Goal: Transaction & Acquisition: Purchase product/service

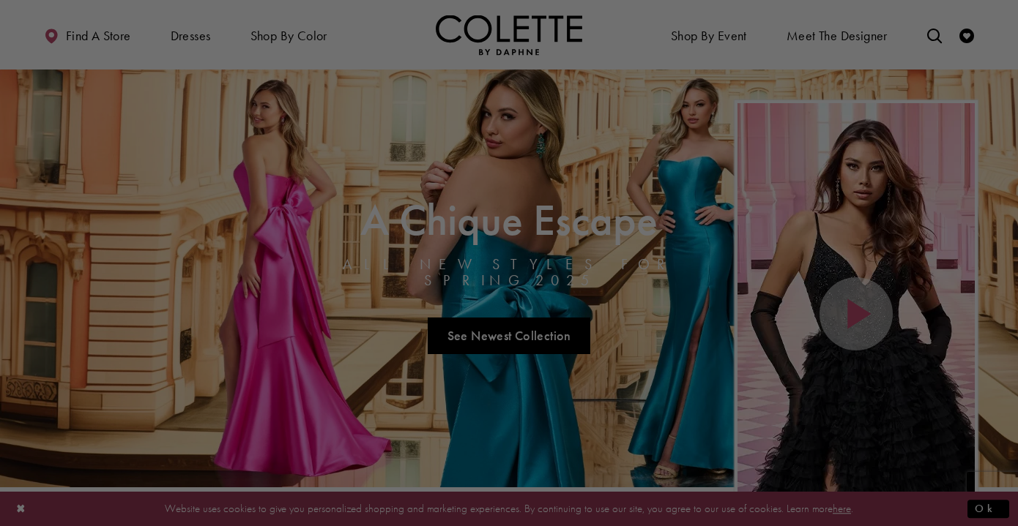
click at [206, 35] on div at bounding box center [514, 265] width 1028 height 531
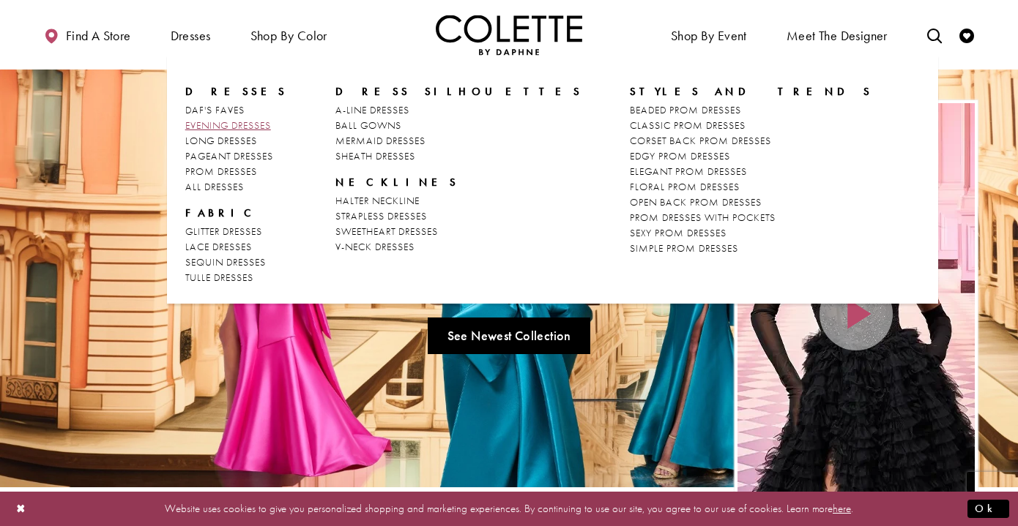
click at [212, 124] on span "EVENING DRESSES" at bounding box center [228, 125] width 86 height 13
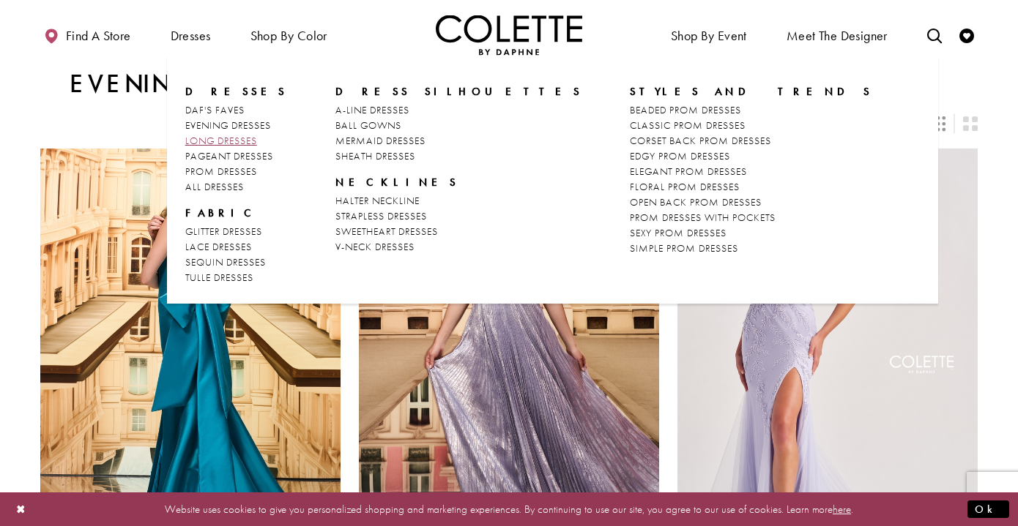
click at [236, 138] on span "LONG DRESSES" at bounding box center [221, 140] width 72 height 13
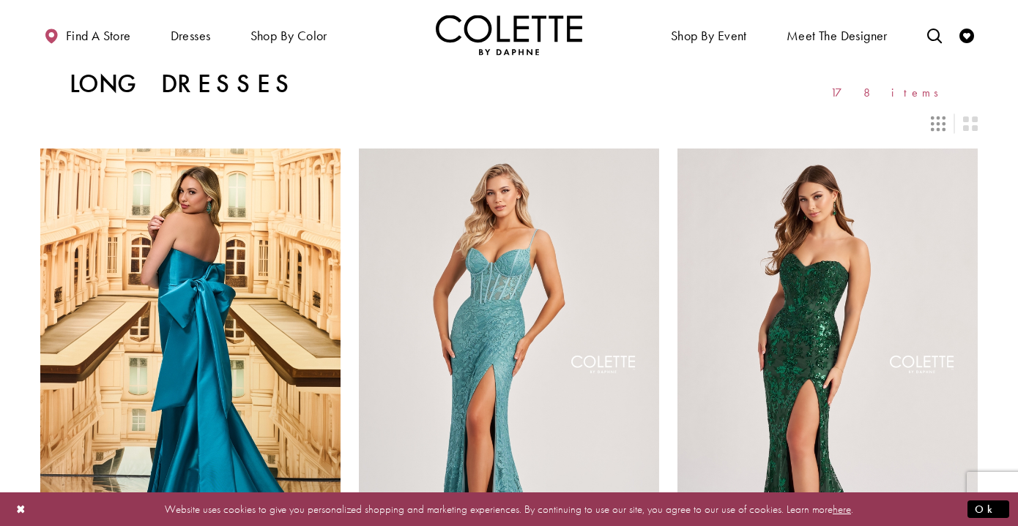
click at [939, 127] on icon "Switch layout to 3 columns" at bounding box center [937, 123] width 15 height 15
click at [965, 126] on icon "Switch layout to 2 columns" at bounding box center [970, 123] width 15 height 15
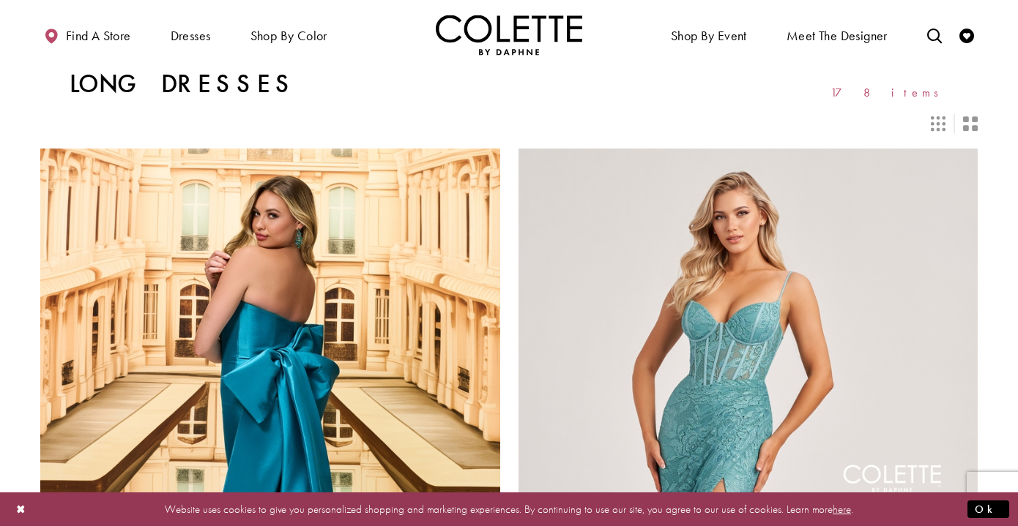
click at [937, 122] on icon "Switch layout to 3 columns" at bounding box center [937, 123] width 15 height 15
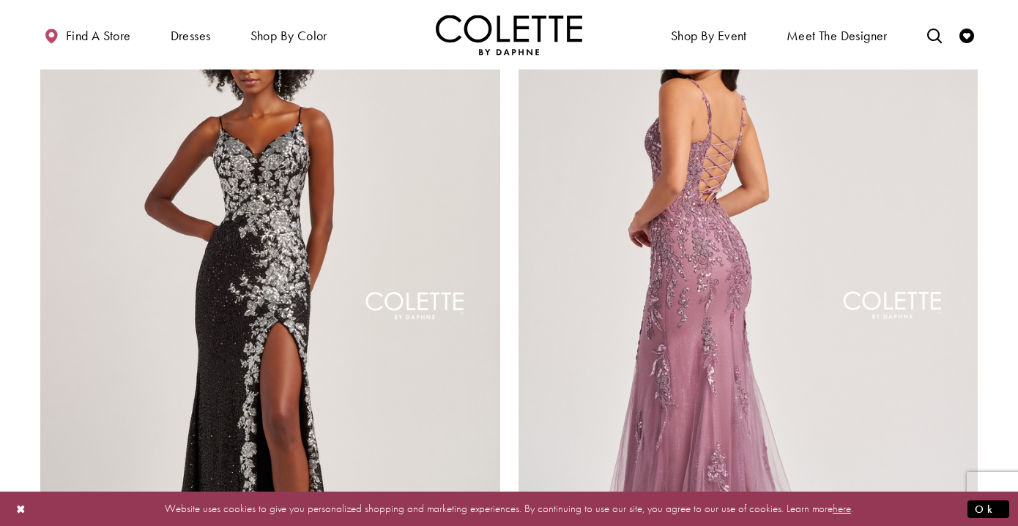
scroll to position [2334, 0]
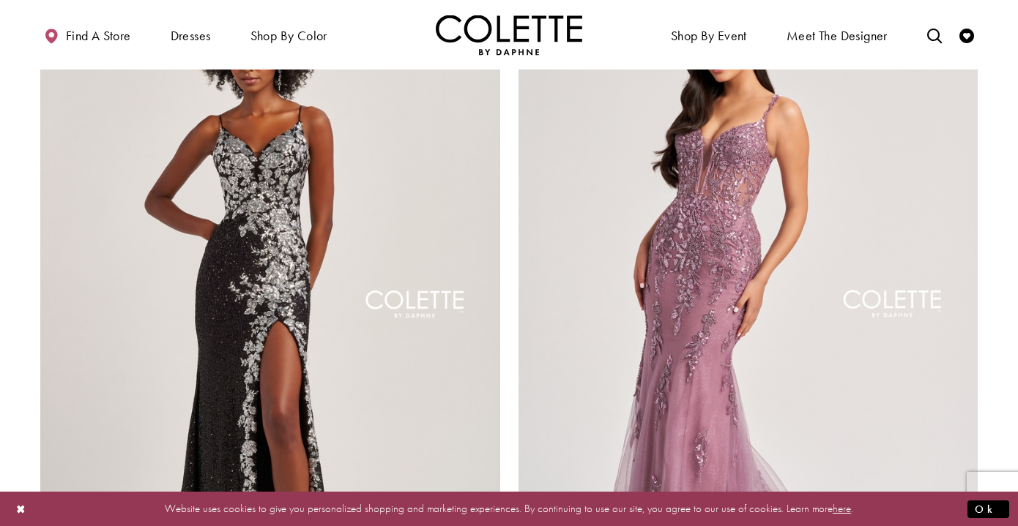
click at [1004, 60] on div "Primary block" at bounding box center [509, 35] width 1018 height 70
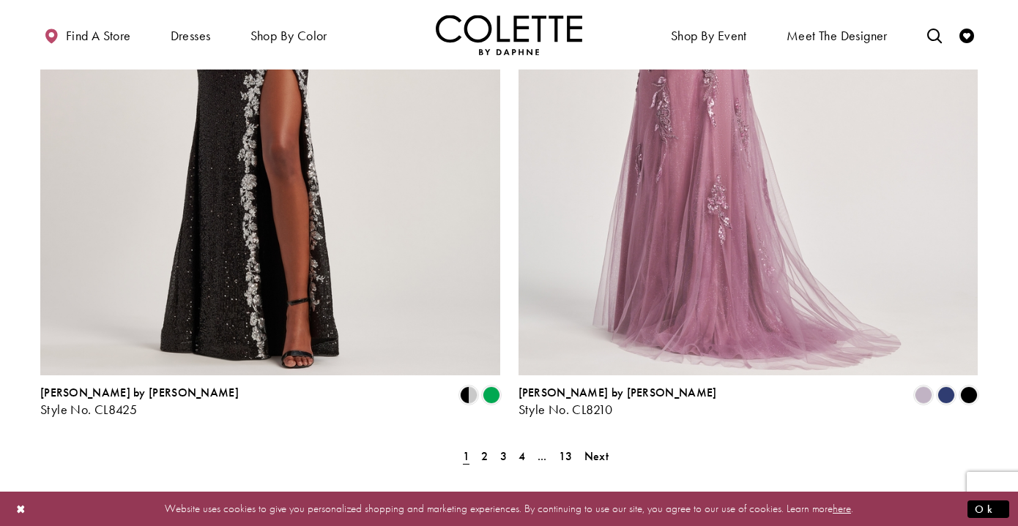
scroll to position [2586, 0]
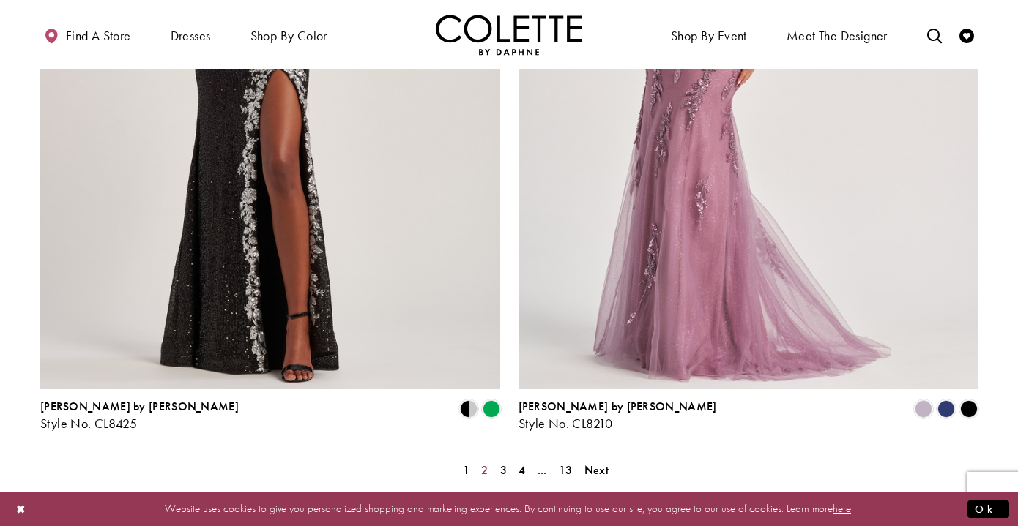
click at [488, 463] on span "2" at bounding box center [484, 470] width 7 height 15
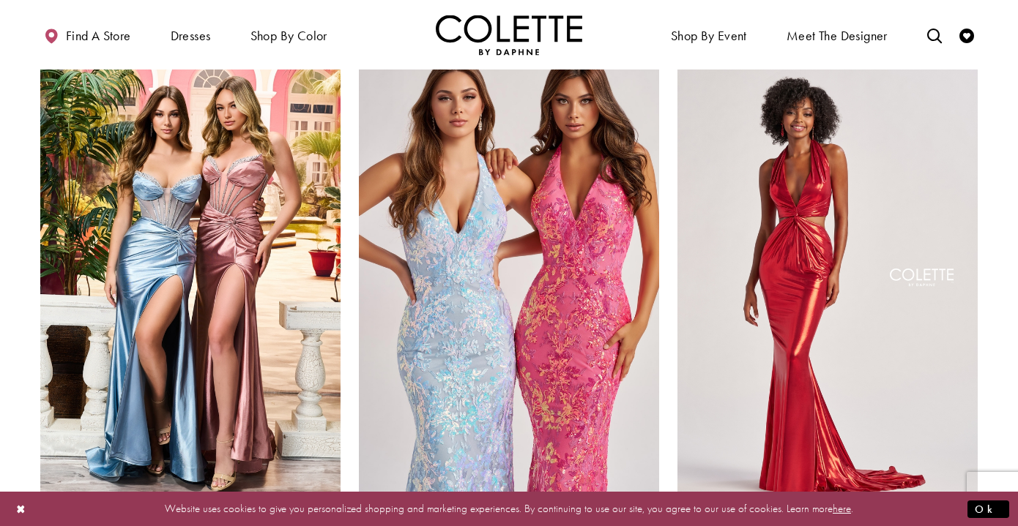
scroll to position [637, 0]
